Goal: Task Accomplishment & Management: Use online tool/utility

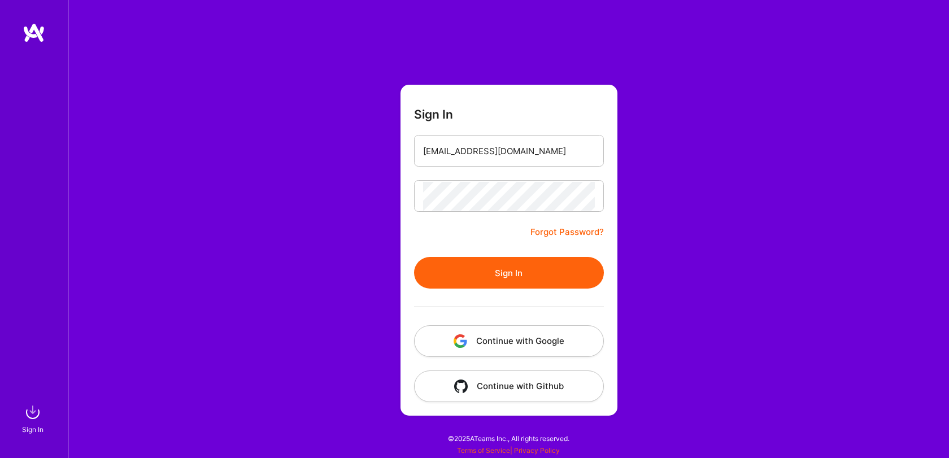
click at [461, 266] on button "Sign In" at bounding box center [509, 273] width 190 height 32
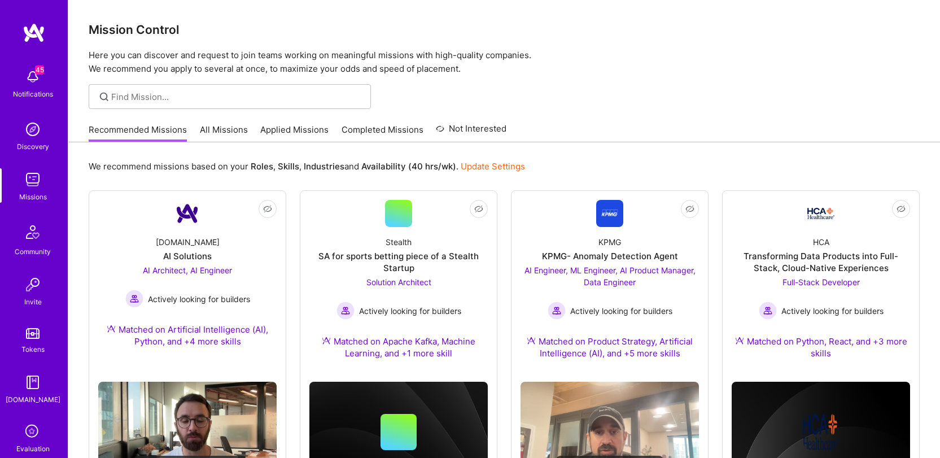
click at [654, 93] on div at bounding box center [504, 96] width 872 height 25
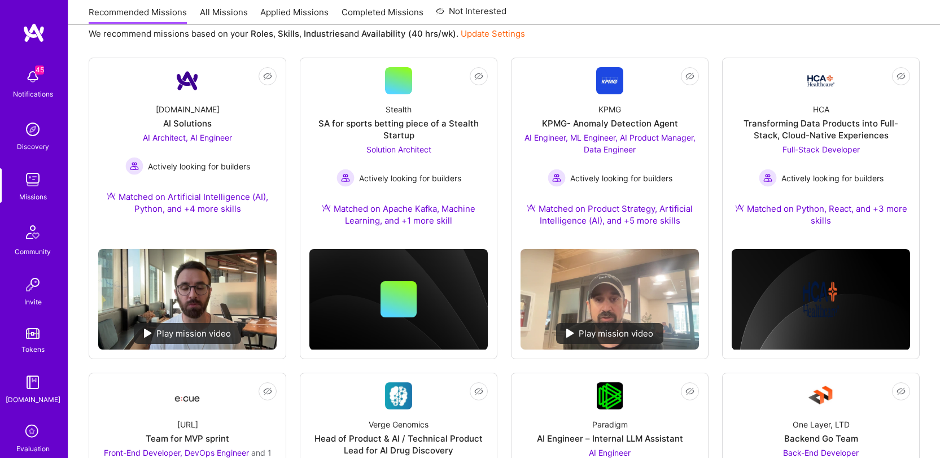
scroll to position [351, 0]
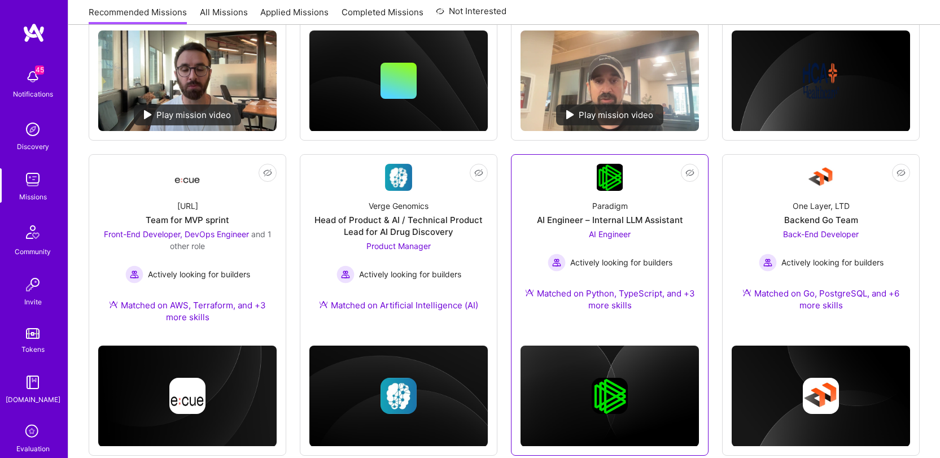
click at [632, 204] on div "Paradigm AI Engineer – Internal LLM Assistant AI Engineer Actively looking for …" at bounding box center [610, 258] width 178 height 134
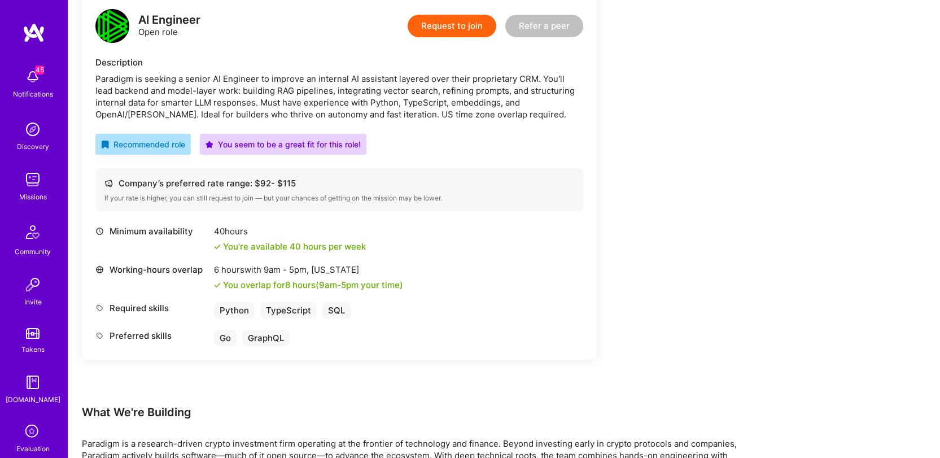
scroll to position [277, 0]
